Goal: Navigation & Orientation: Find specific page/section

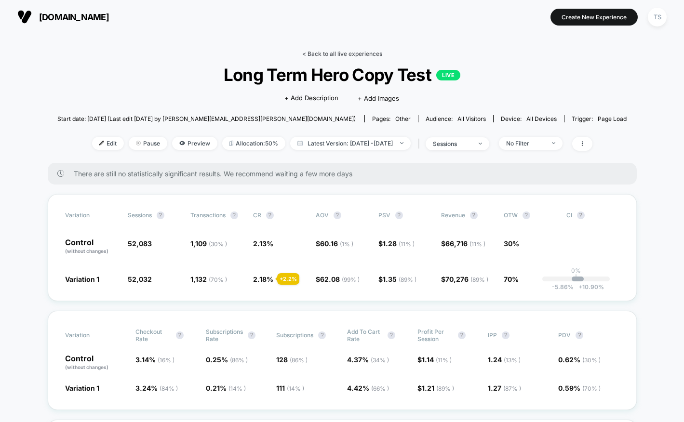
click at [322, 52] on link "< Back to all live experiences" at bounding box center [342, 53] width 80 height 7
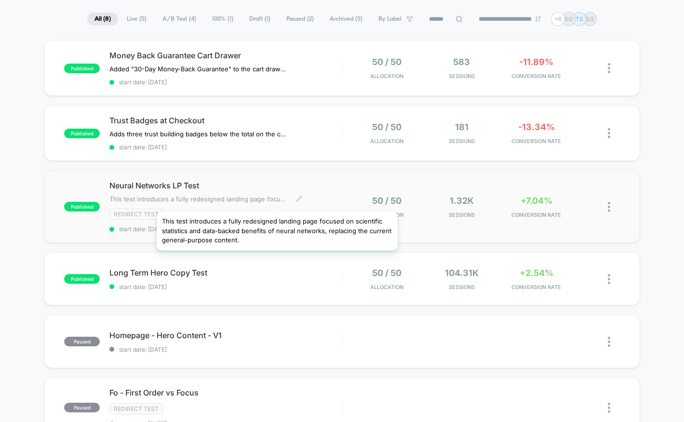
scroll to position [104, 0]
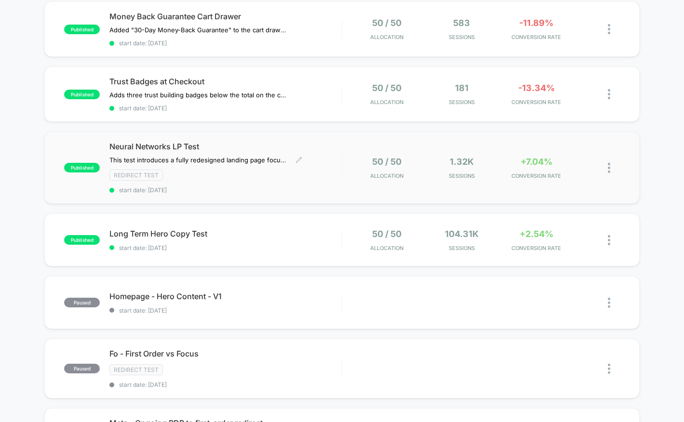
click at [242, 151] on div "Neural Networks LP Test This test introduces a fully redesigned landing page fo…" at bounding box center [225, 168] width 232 height 52
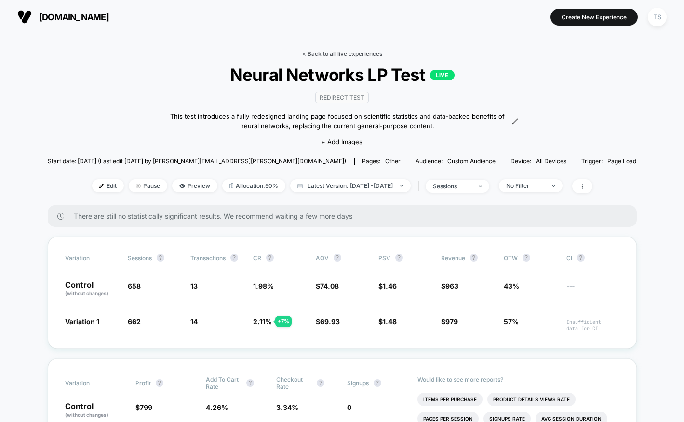
click at [325, 54] on link "< Back to all live experiences" at bounding box center [342, 53] width 80 height 7
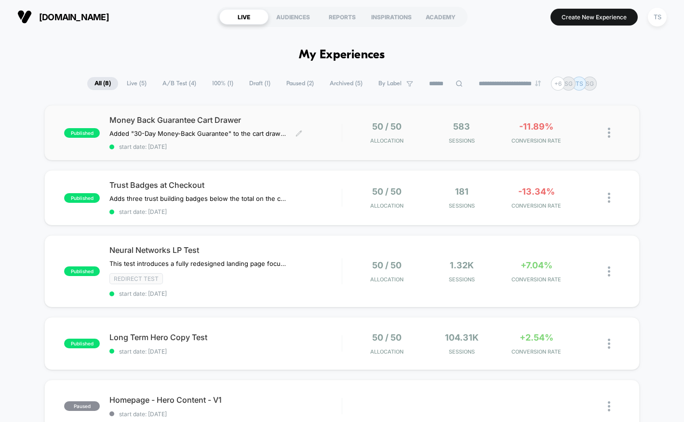
click at [273, 117] on span "Money Back Guarantee Cart Drawer" at bounding box center [225, 120] width 232 height 10
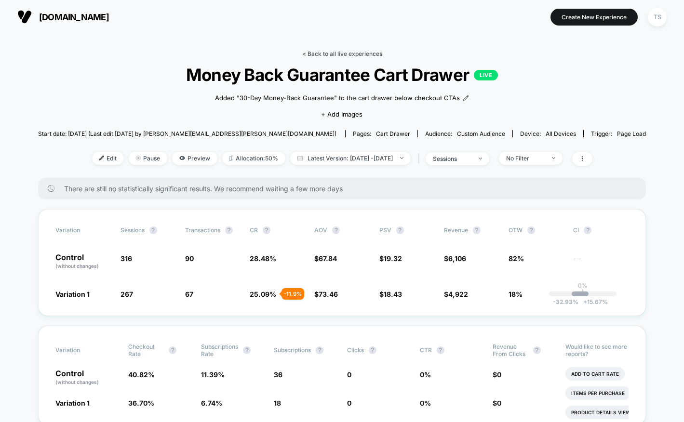
click at [319, 52] on link "< Back to all live experiences" at bounding box center [342, 53] width 80 height 7
